Goal: Answer question/provide support: Share knowledge or assist other users

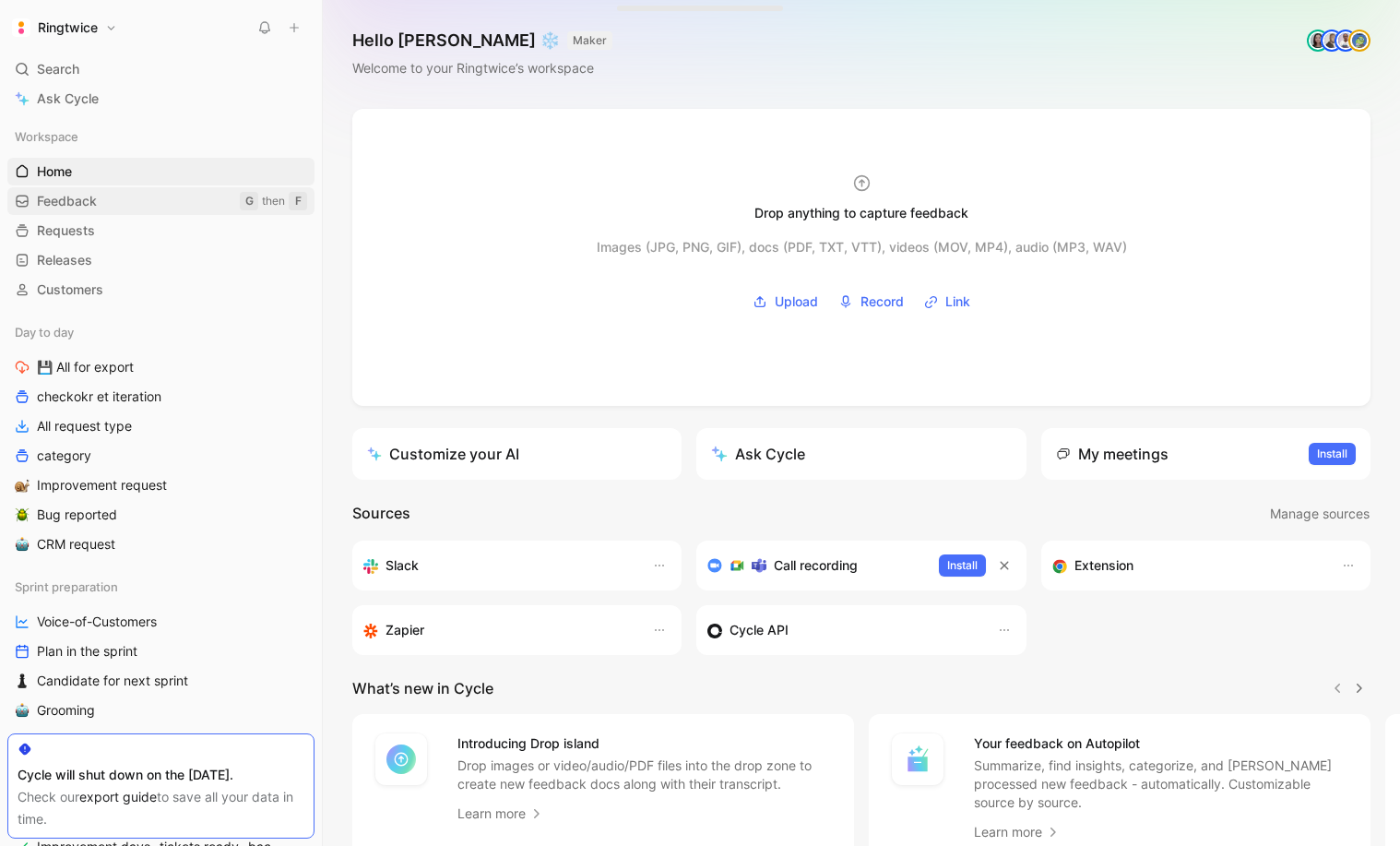
click at [86, 203] on span "Feedback" at bounding box center [66, 200] width 59 height 19
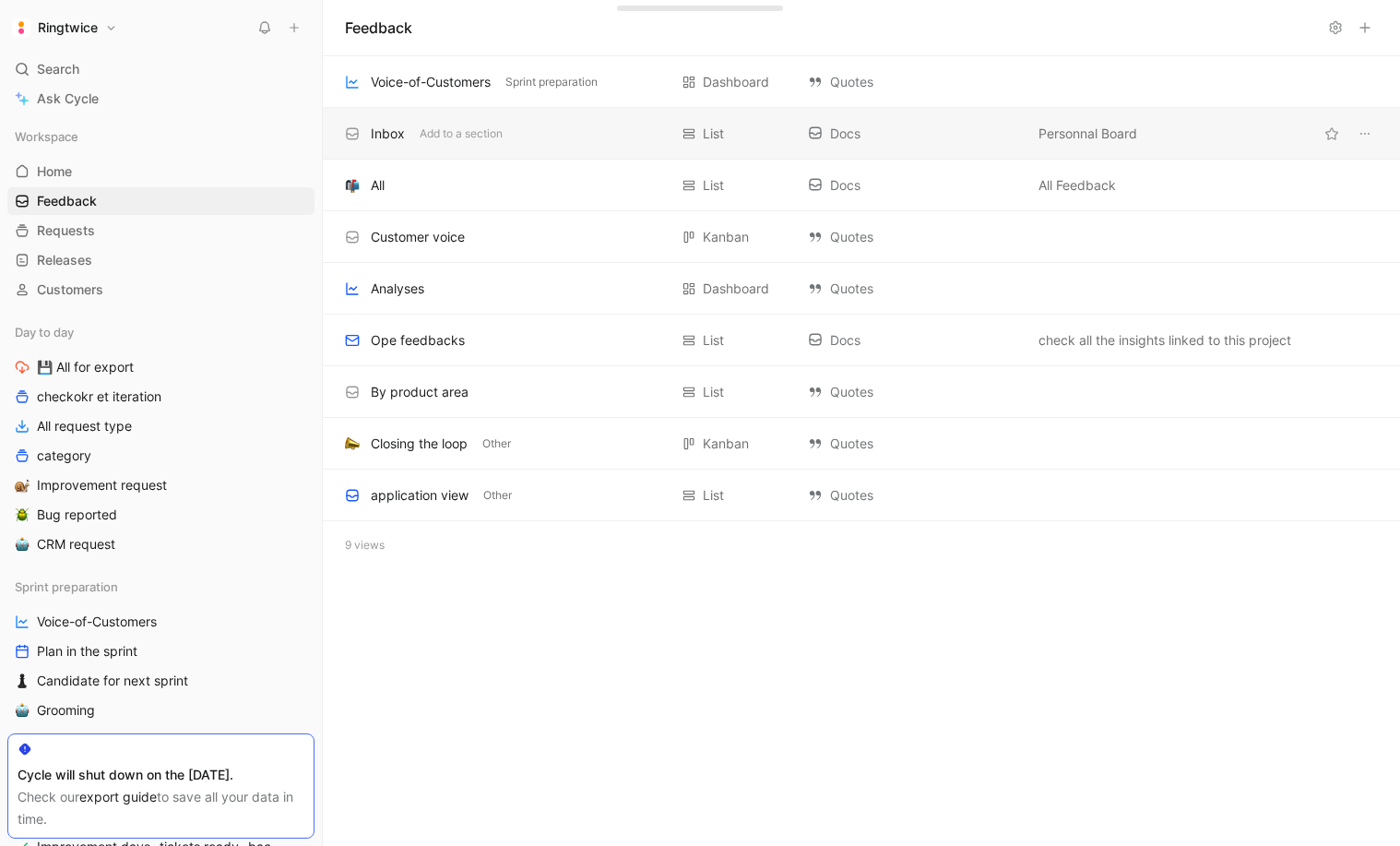
click at [384, 128] on div "Inbox" at bounding box center [388, 134] width 34 height 22
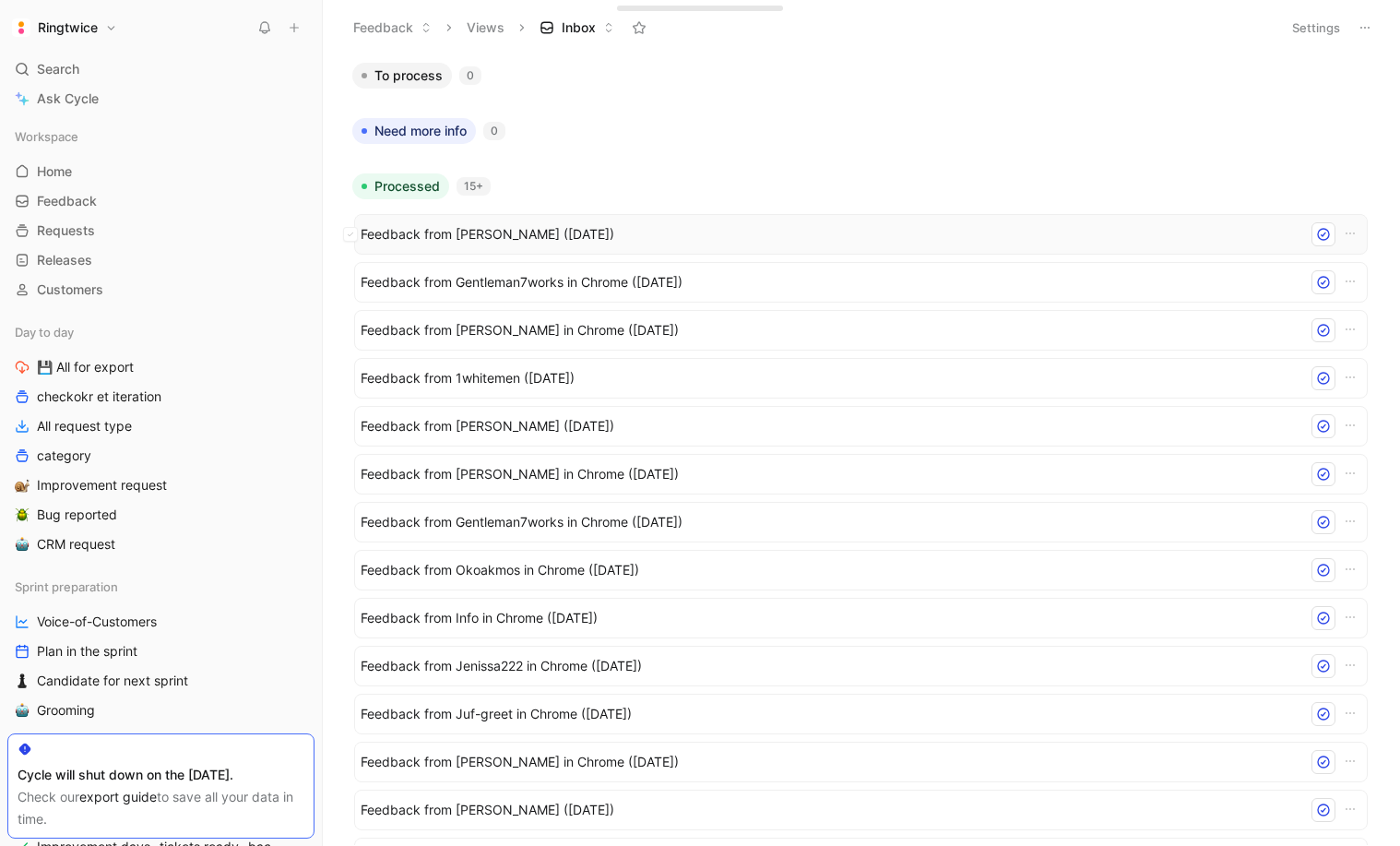
click at [486, 247] on div "Feedback from [PERSON_NAME] ([DATE])" at bounding box center [861, 234] width 1013 height 41
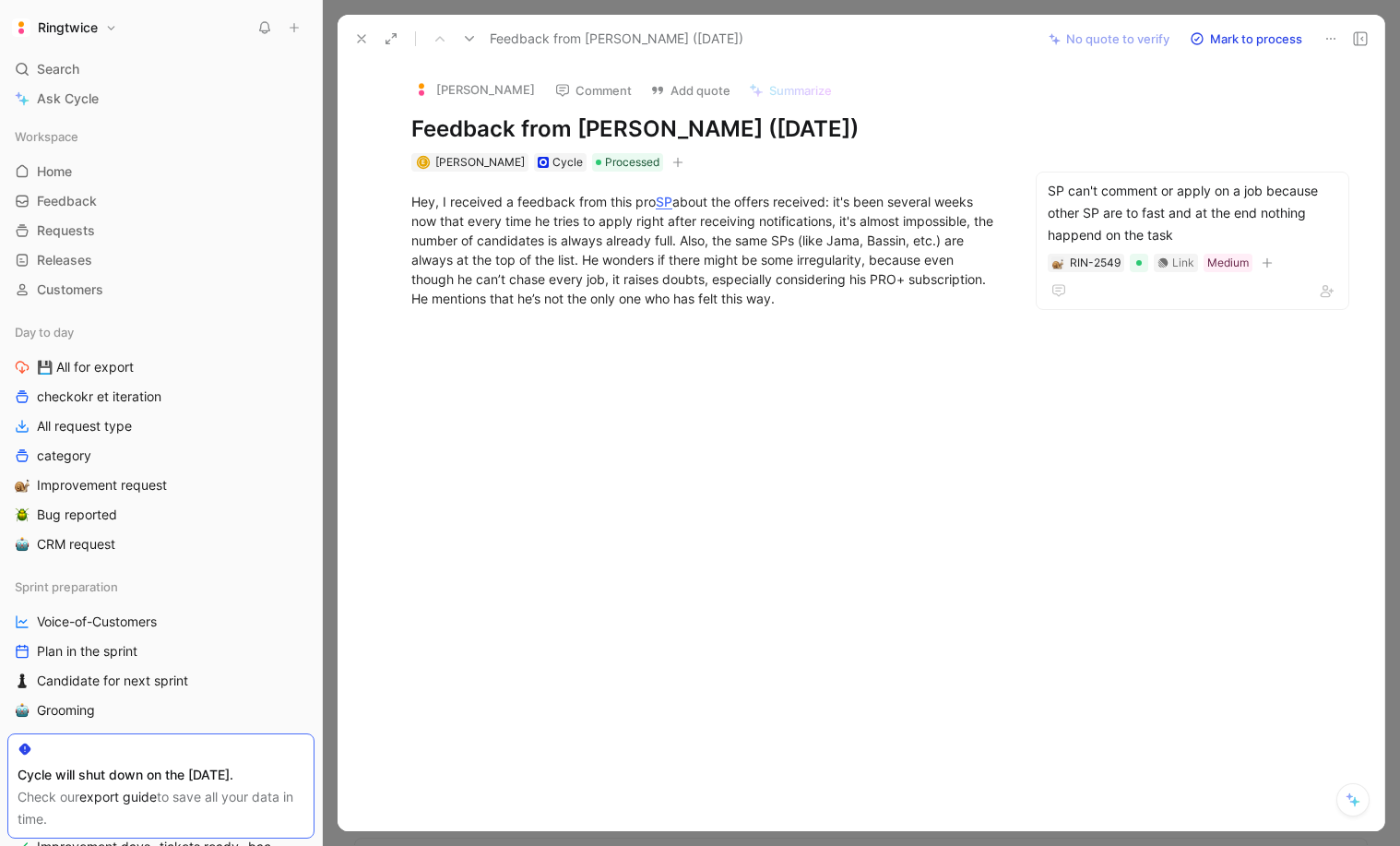
click at [365, 33] on icon at bounding box center [361, 39] width 15 height 15
